Goal: Task Accomplishment & Management: Use online tool/utility

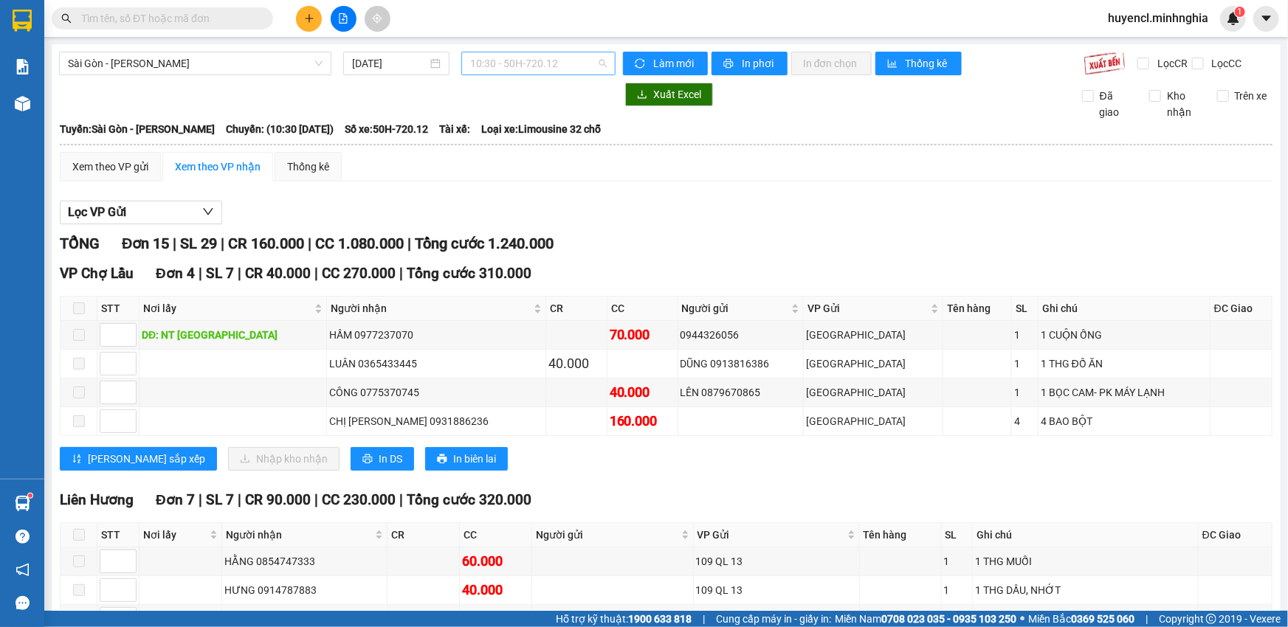
click at [514, 61] on span "10:30 - 50H-720.12" at bounding box center [538, 63] width 137 height 22
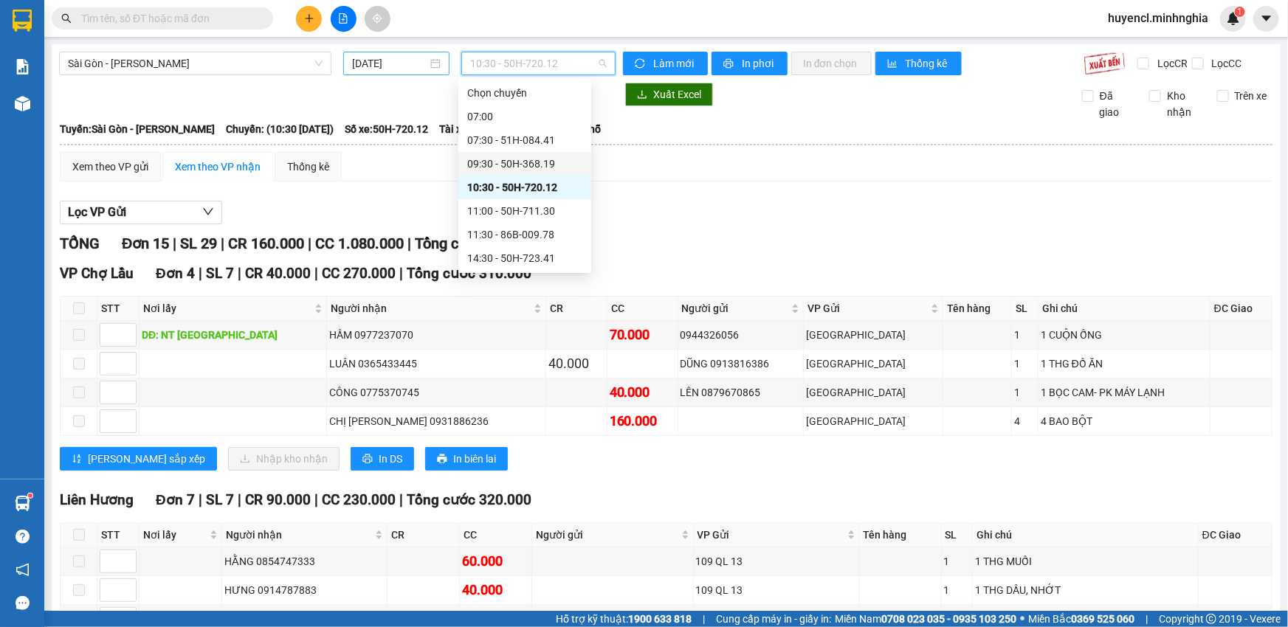
click at [409, 61] on input "[DATE]" at bounding box center [389, 63] width 75 height 16
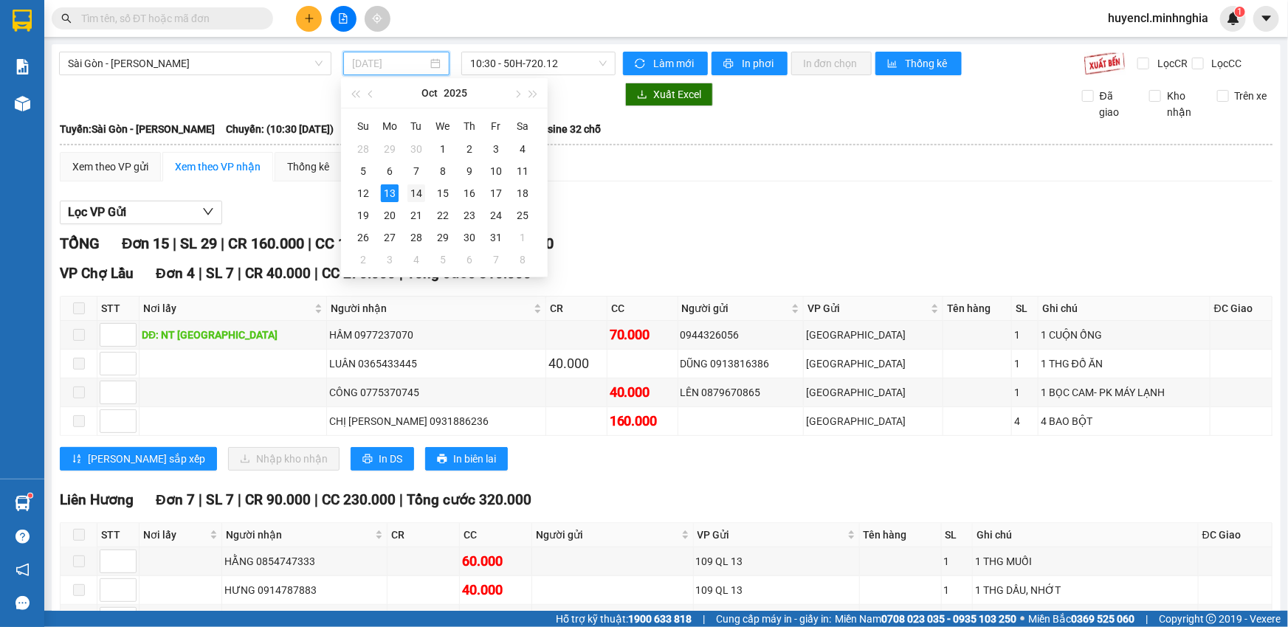
click at [419, 191] on div "14" at bounding box center [416, 193] width 18 height 18
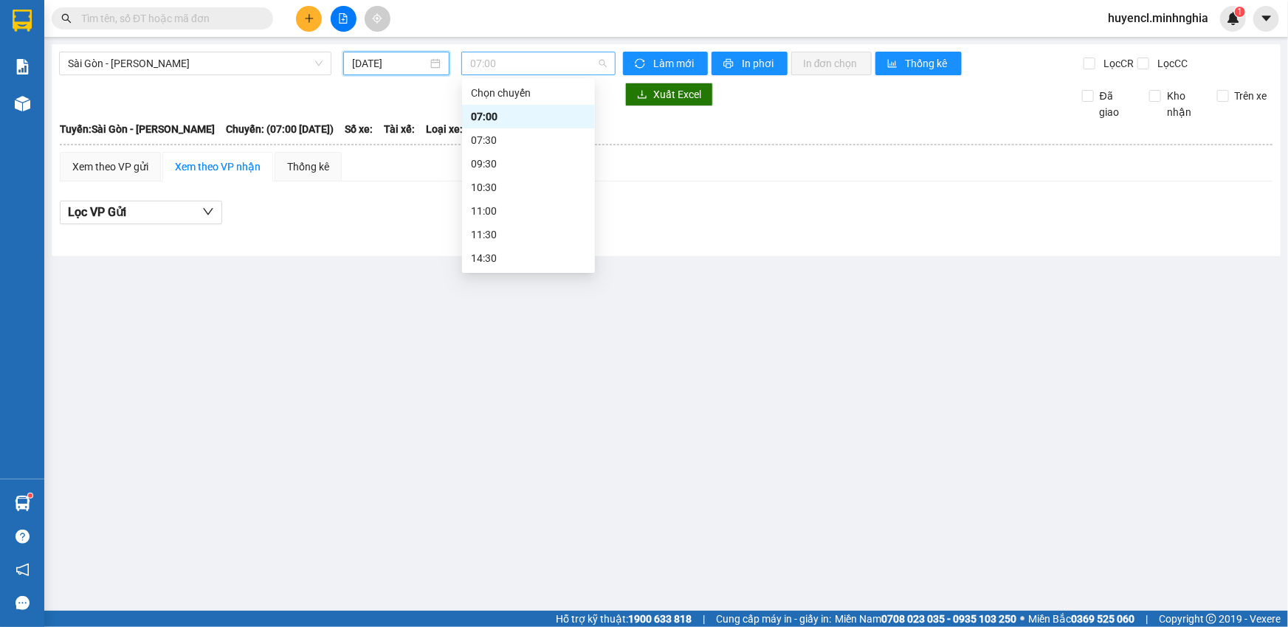
click at [584, 71] on span "07:00" at bounding box center [538, 63] width 137 height 22
click at [539, 52] on span "07:00" at bounding box center [538, 63] width 137 height 22
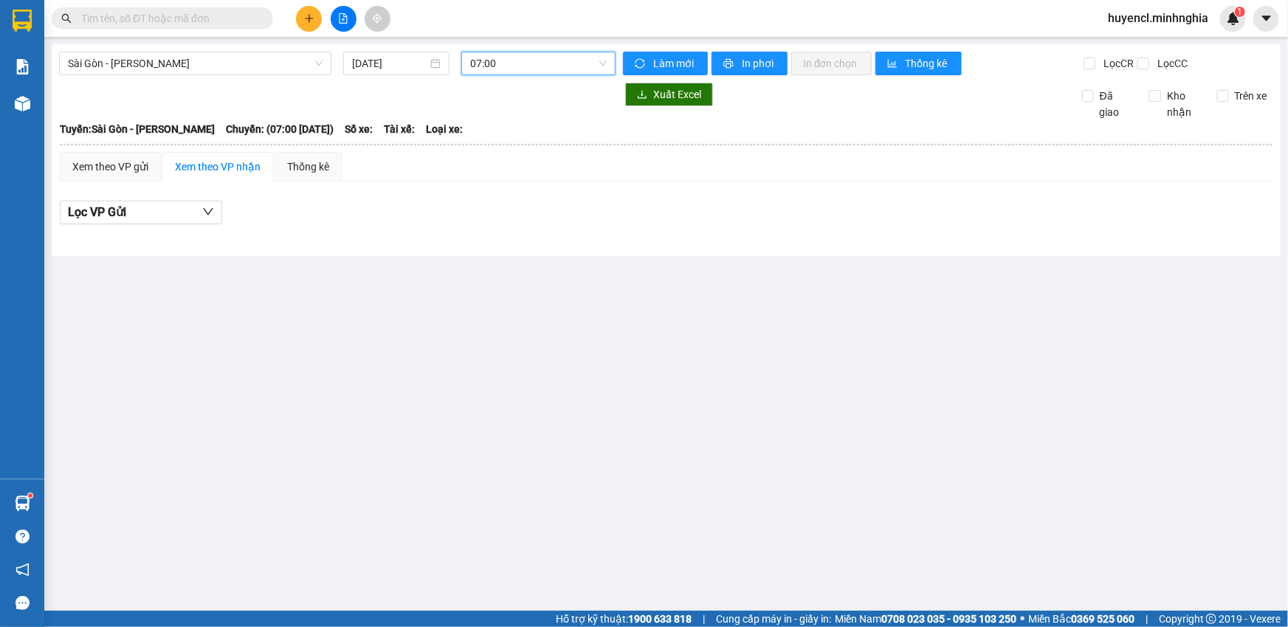
click at [539, 71] on span "07:00" at bounding box center [538, 63] width 137 height 22
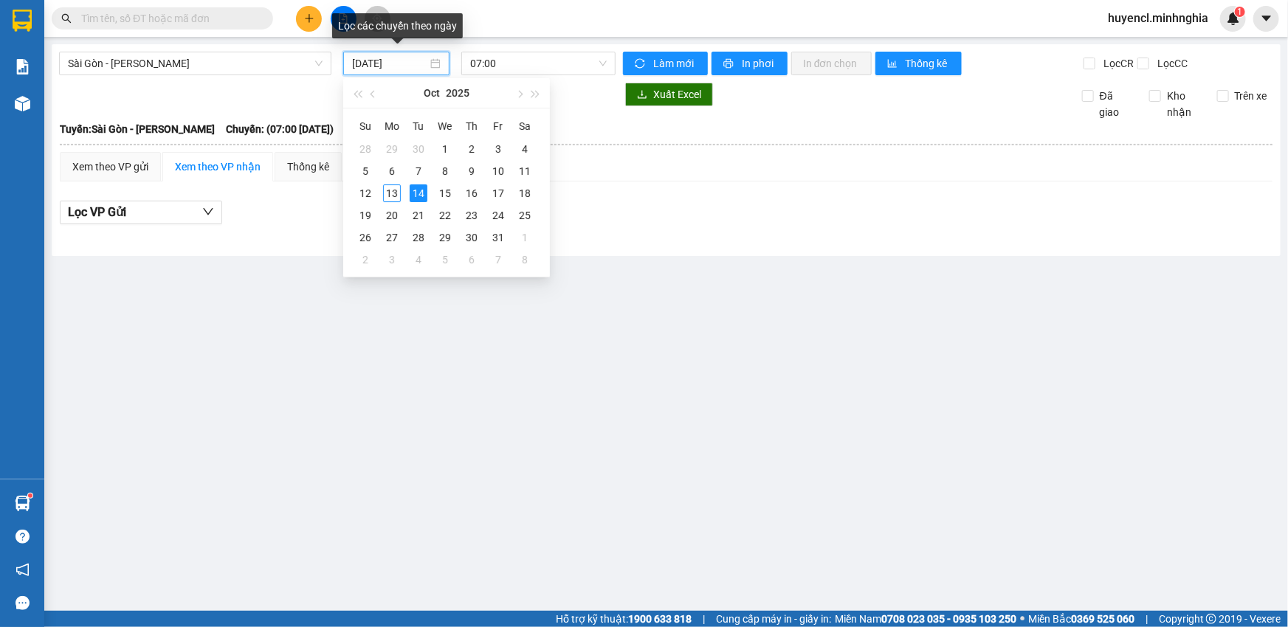
click at [353, 67] on input "[DATE]" at bounding box center [389, 63] width 75 height 16
click at [387, 194] on div "13" at bounding box center [392, 193] width 18 height 18
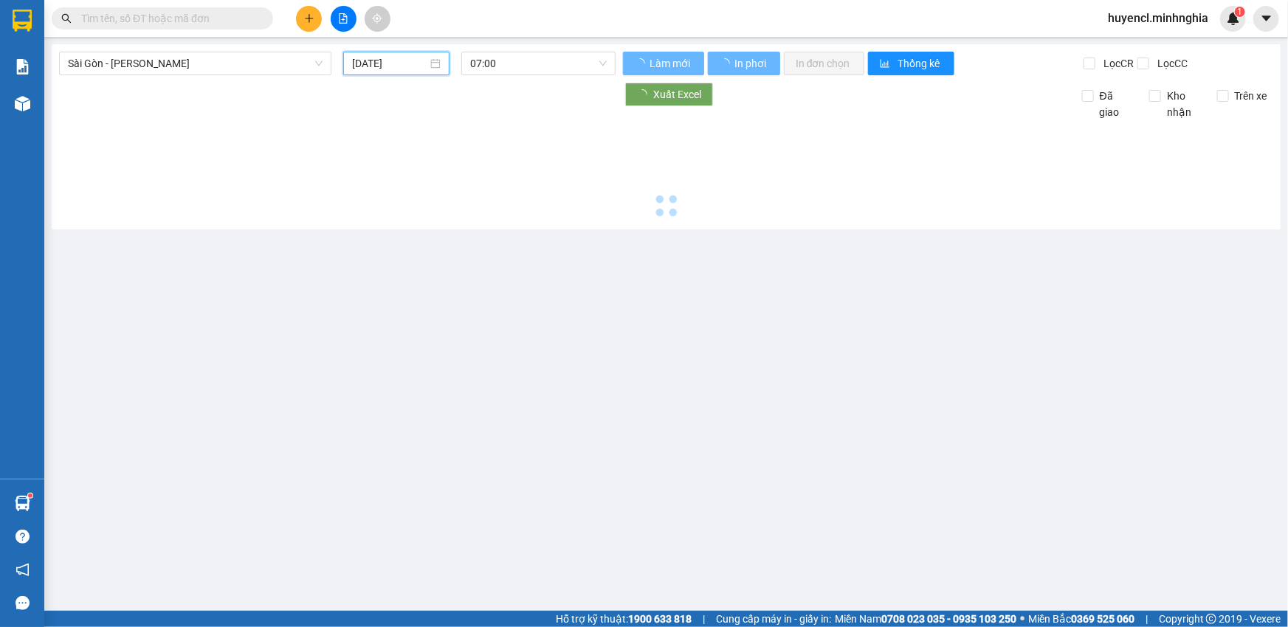
type input "[DATE]"
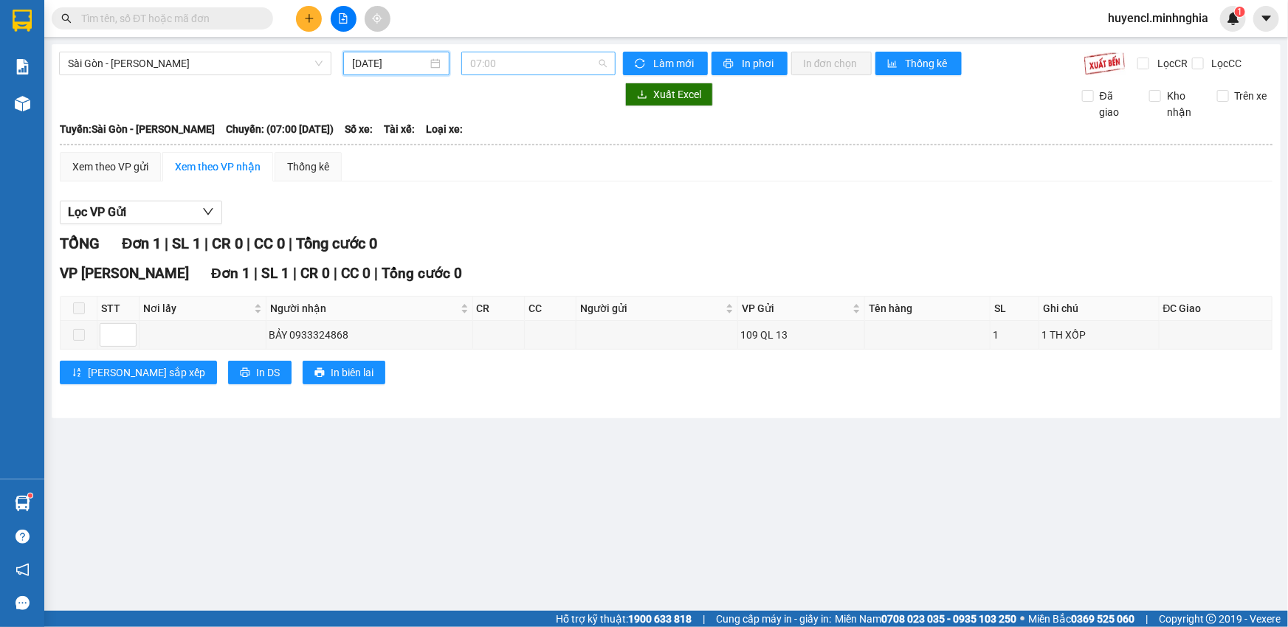
click at [504, 67] on span "07:00" at bounding box center [538, 63] width 137 height 22
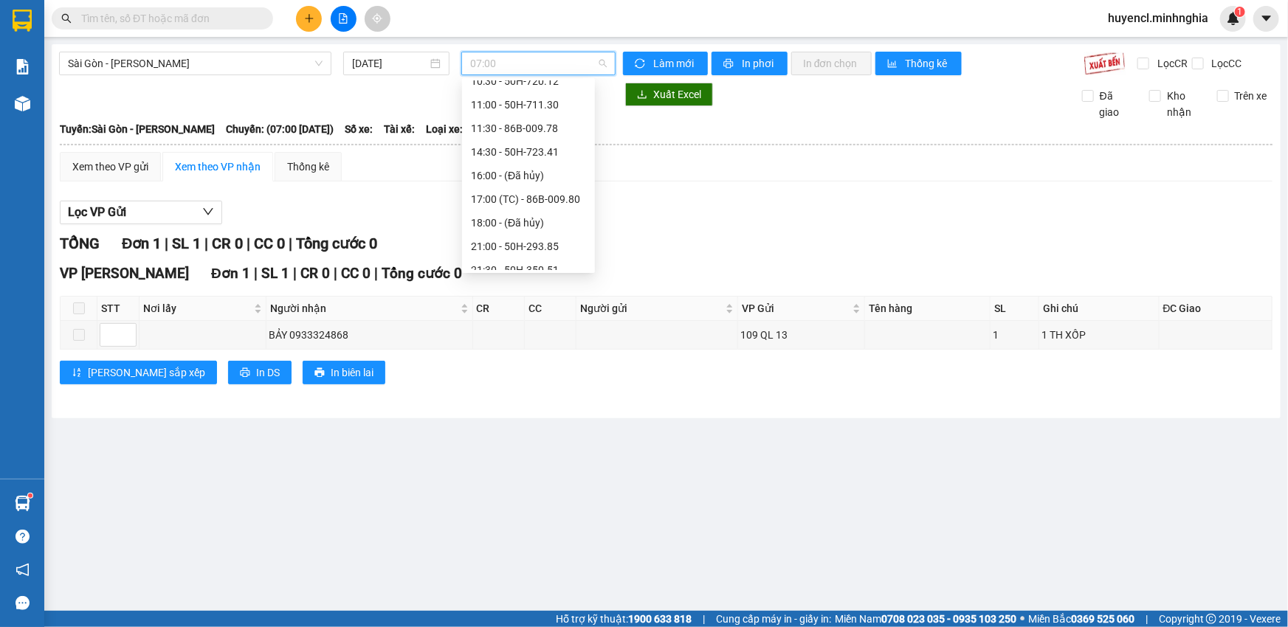
scroll to position [141, 0]
click at [552, 124] on div "14:30 - 50H-723.41" at bounding box center [528, 117] width 115 height 16
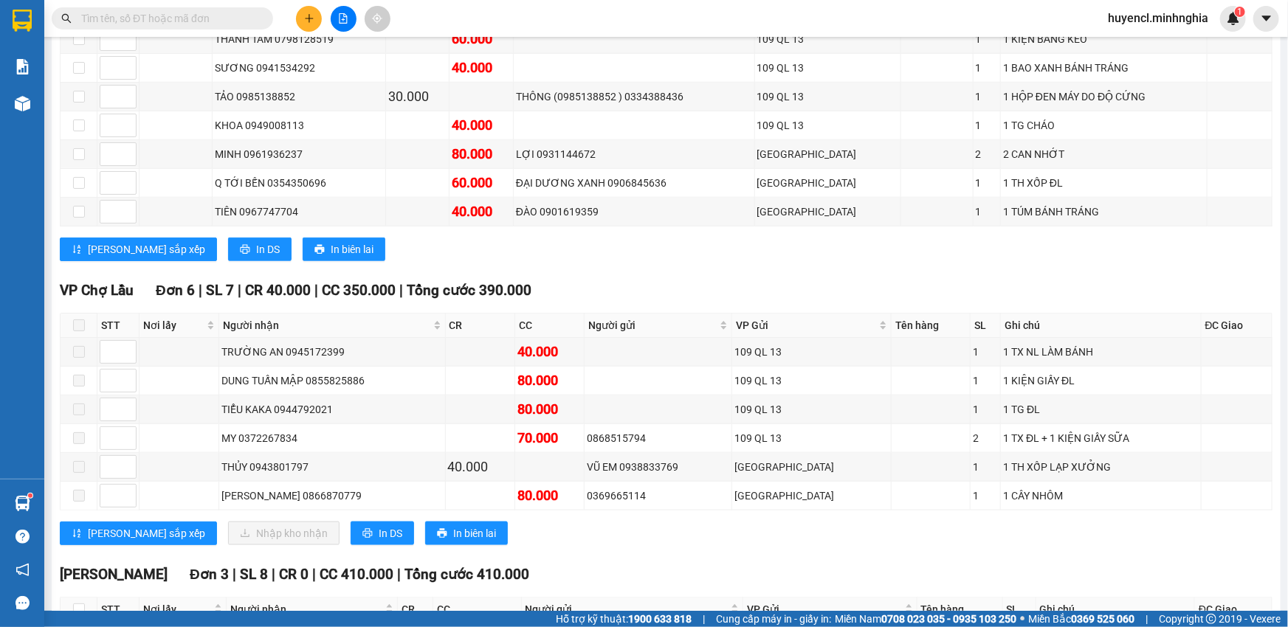
scroll to position [804, 0]
